Goal: Task Accomplishment & Management: Manage account settings

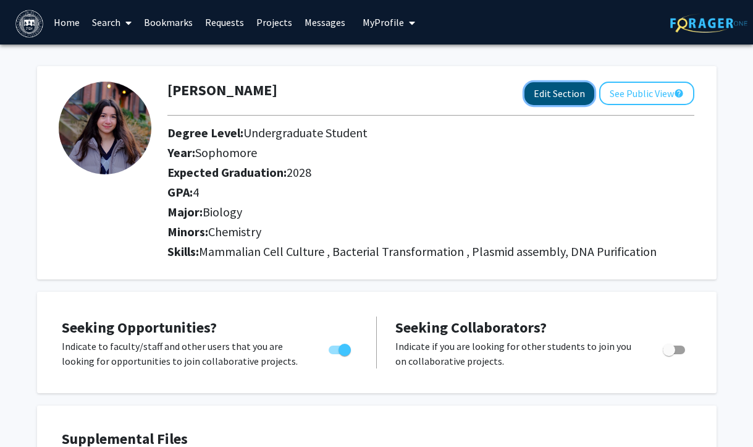
click at [574, 91] on button "Edit Section" at bounding box center [559, 93] width 70 height 23
select select "sophomore"
select select "2028"
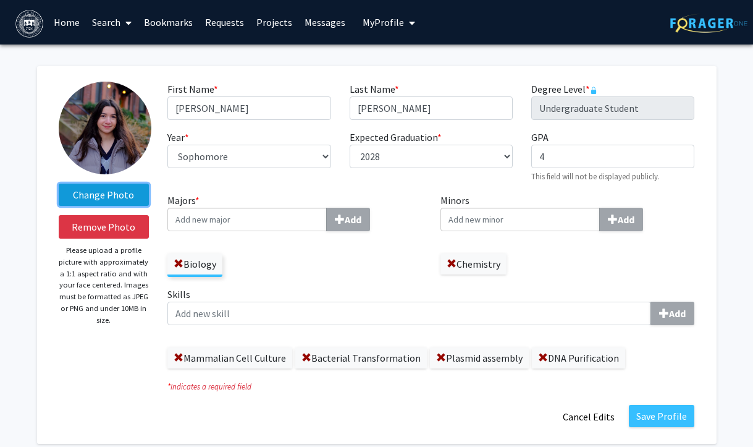
click at [114, 196] on label "Change Photo" at bounding box center [104, 194] width 91 height 22
click at [0, 0] on input "Change Photo" at bounding box center [0, 0] width 0 height 0
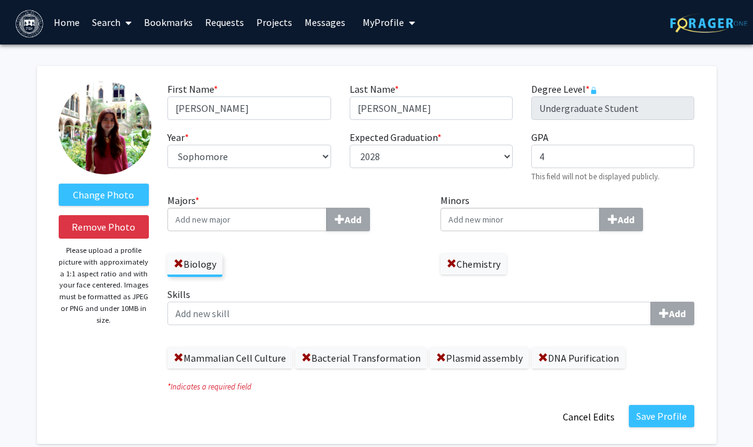
click at [115, 155] on img at bounding box center [105, 128] width 93 height 93
click at [122, 198] on label "Change Photo" at bounding box center [104, 194] width 91 height 22
click at [0, 0] on input "Change Photo" at bounding box center [0, 0] width 0 height 0
click at [117, 193] on label "Change Photo" at bounding box center [104, 194] width 91 height 22
click at [0, 0] on input "Change Photo" at bounding box center [0, 0] width 0 height 0
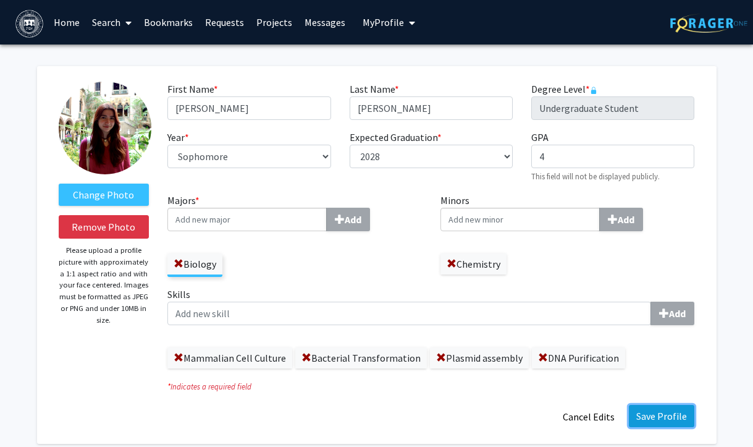
click at [661, 416] on button "Save Profile" at bounding box center [661, 416] width 65 height 22
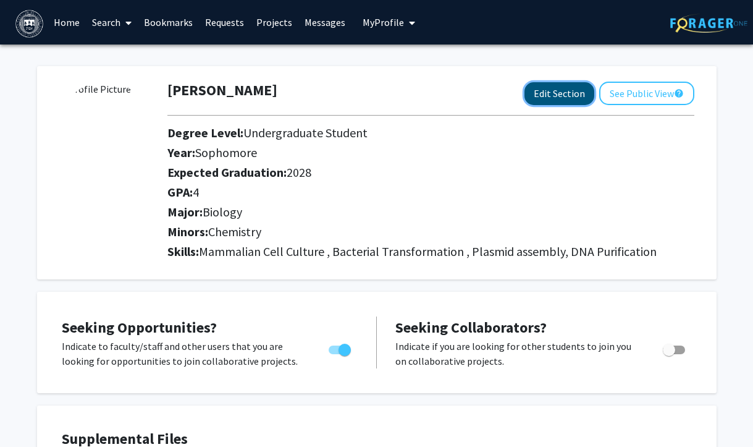
click at [576, 89] on button "Edit Section" at bounding box center [559, 93] width 70 height 23
select select "sophomore"
select select "2028"
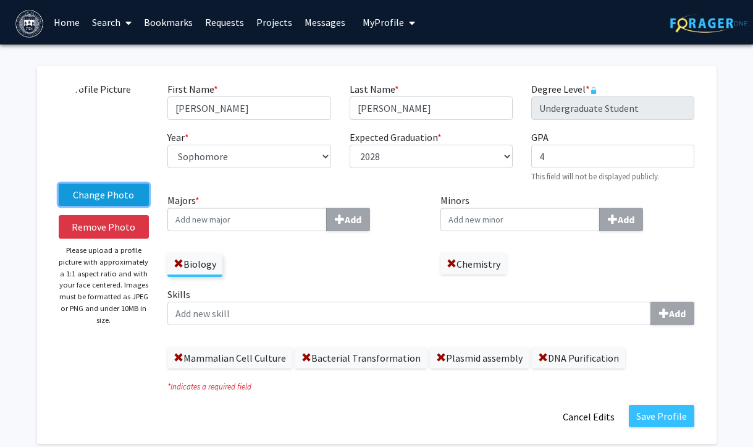
click at [90, 195] on label "Change Photo" at bounding box center [104, 194] width 91 height 22
click at [0, 0] on input "Change Photo" at bounding box center [0, 0] width 0 height 0
click at [108, 198] on label "Change Photo" at bounding box center [104, 194] width 91 height 22
click at [0, 0] on input "Change Photo" at bounding box center [0, 0] width 0 height 0
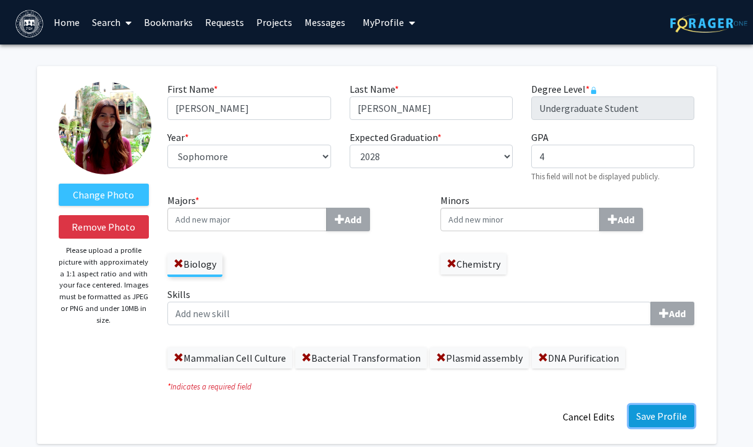
click at [665, 413] on button "Save Profile" at bounding box center [661, 416] width 65 height 22
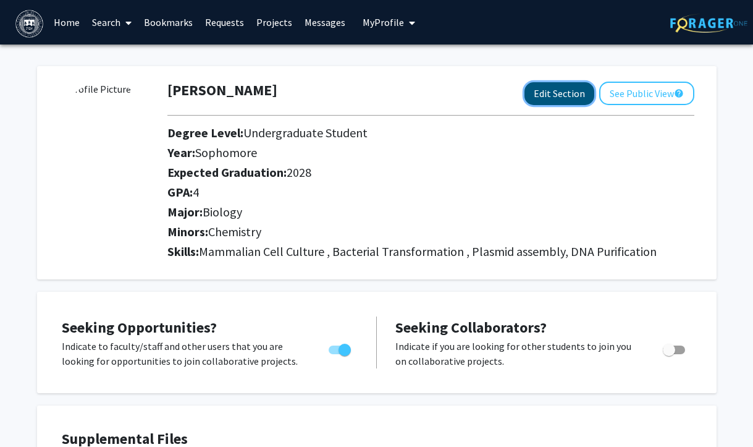
click at [575, 101] on button "Edit Section" at bounding box center [559, 93] width 70 height 23
select select "sophomore"
select select "2028"
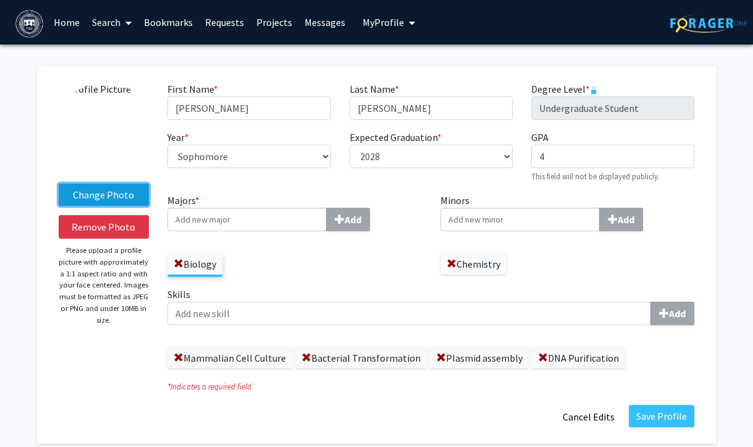
click at [96, 191] on label "Change Photo" at bounding box center [104, 194] width 91 height 22
click at [0, 0] on input "Change Photo" at bounding box center [0, 0] width 0 height 0
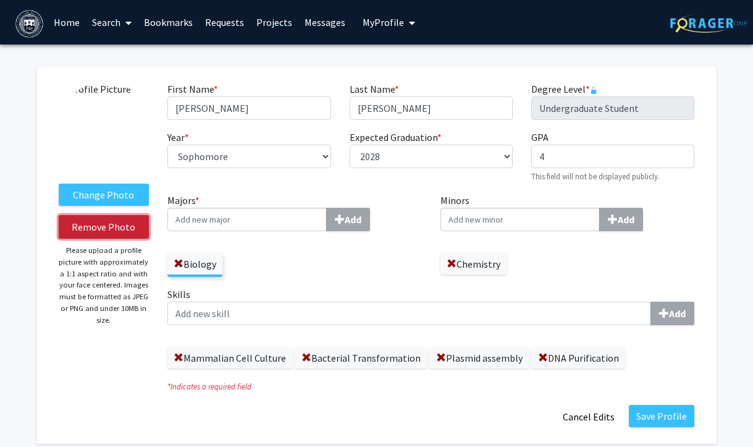
click at [117, 228] on button "Remove Photo" at bounding box center [104, 226] width 91 height 23
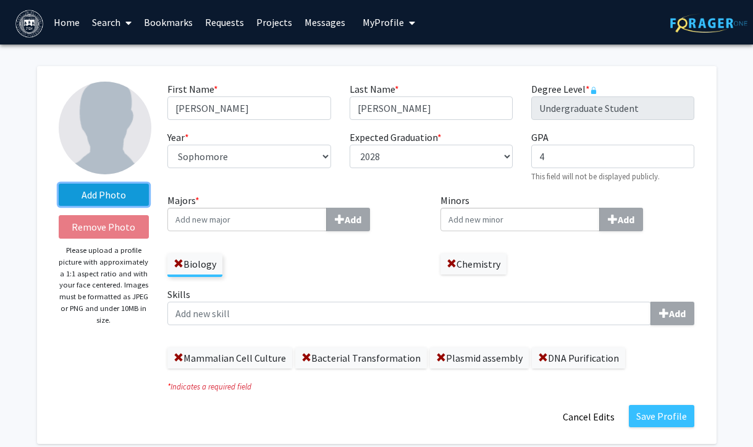
click at [105, 193] on label "Add Photo" at bounding box center [104, 194] width 91 height 22
click at [0, 0] on input "Add Photo" at bounding box center [0, 0] width 0 height 0
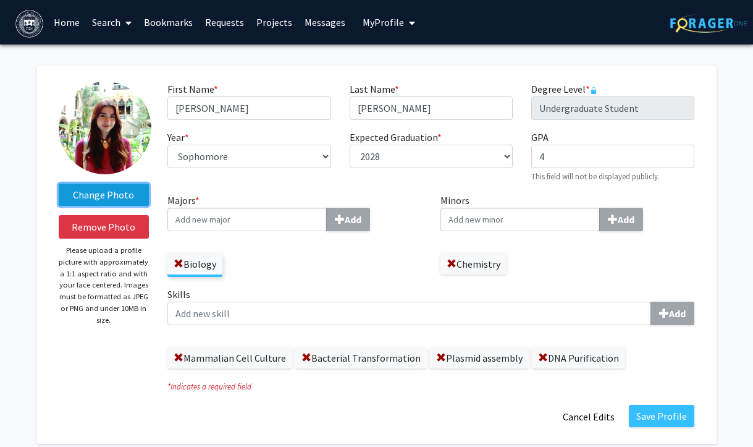
click at [98, 198] on label "Change Photo" at bounding box center [104, 194] width 91 height 22
click at [0, 0] on input "Change Photo" at bounding box center [0, 0] width 0 height 0
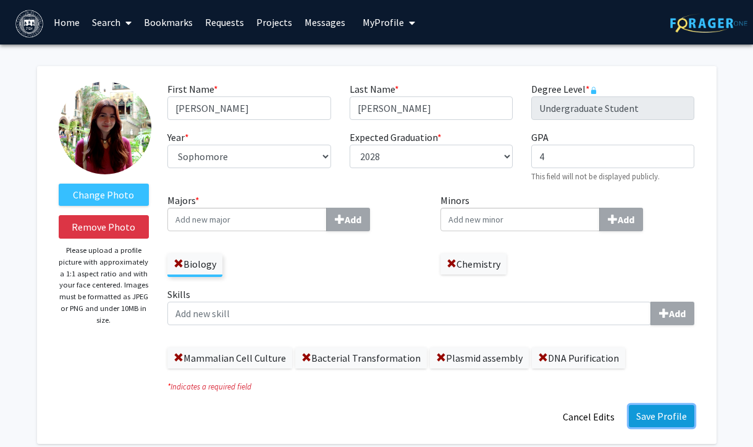
click at [665, 420] on button "Save Profile" at bounding box center [661, 416] width 65 height 22
